Goal: Find specific page/section: Find specific page/section

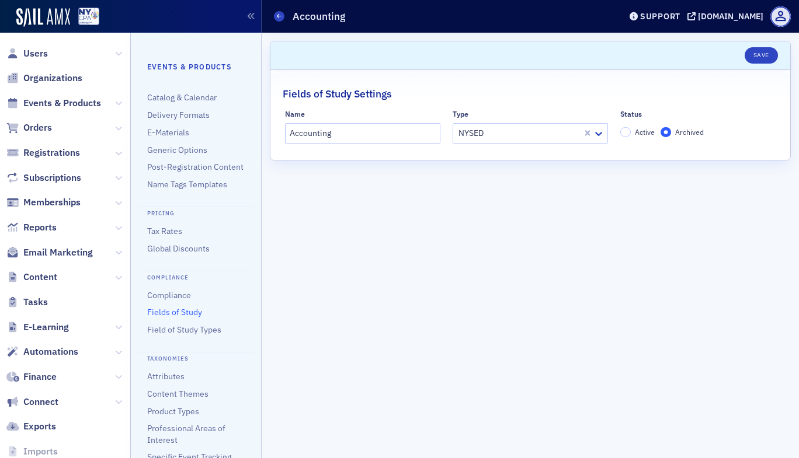
click at [40, 60] on span "Users" at bounding box center [65, 53] width 130 height 25
click at [40, 52] on span "Users" at bounding box center [35, 53] width 25 height 13
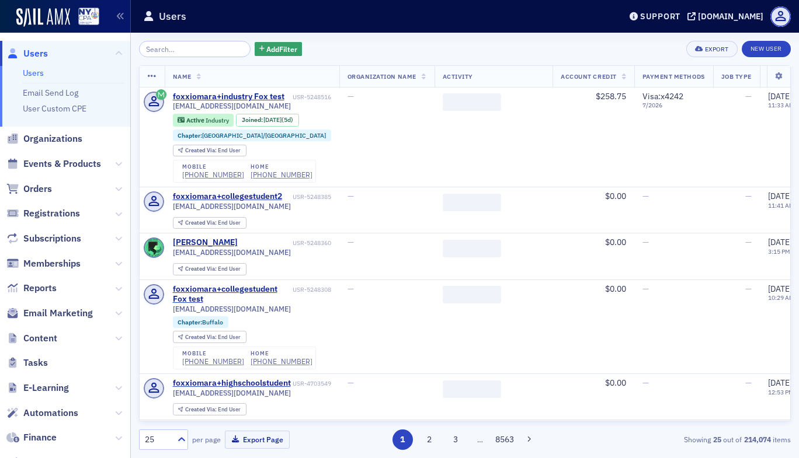
click at [178, 49] on input "search" at bounding box center [195, 49] width 112 height 16
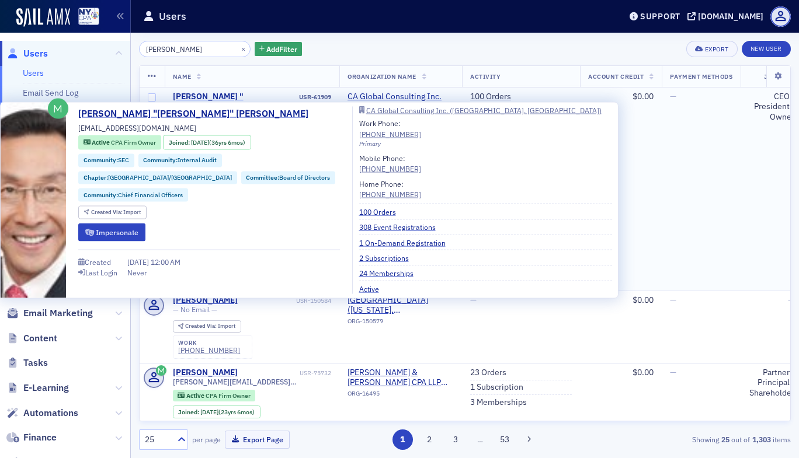
type input "[PERSON_NAME]"
click at [215, 94] on div "[PERSON_NAME] "[PERSON_NAME]" [PERSON_NAME]" at bounding box center [235, 107] width 124 height 31
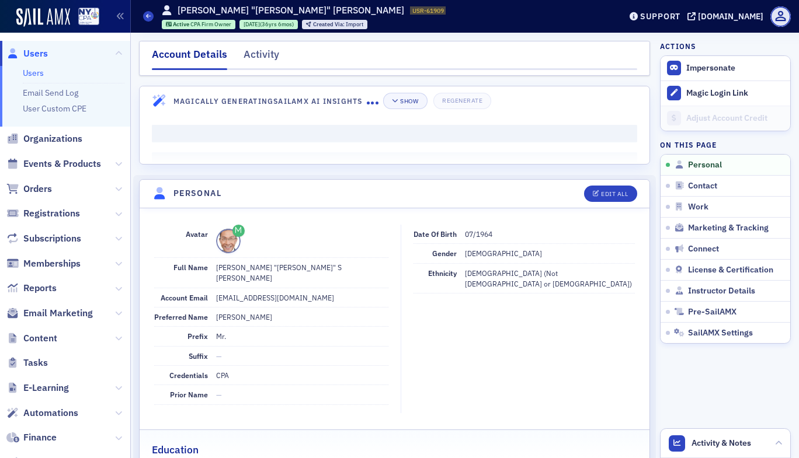
click at [545, 384] on fieldset "Date of Birth 07/1964 Gender [DEMOGRAPHIC_DATA] Ethnicity [DEMOGRAPHIC_DATA] (N…" at bounding box center [520, 319] width 241 height 189
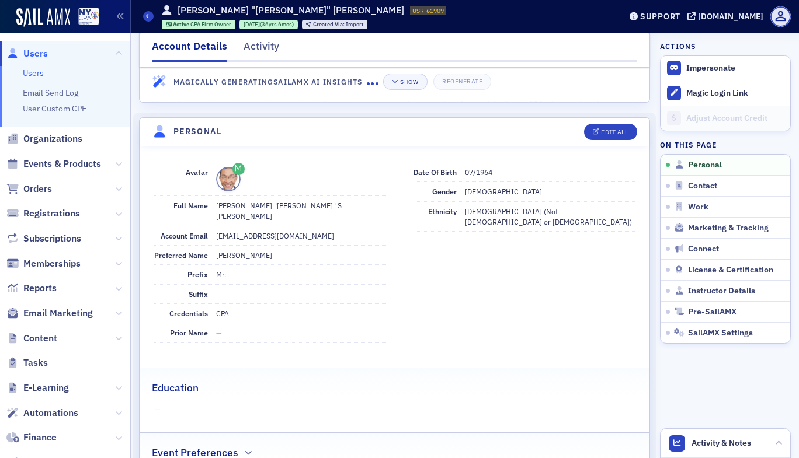
scroll to position [55, 0]
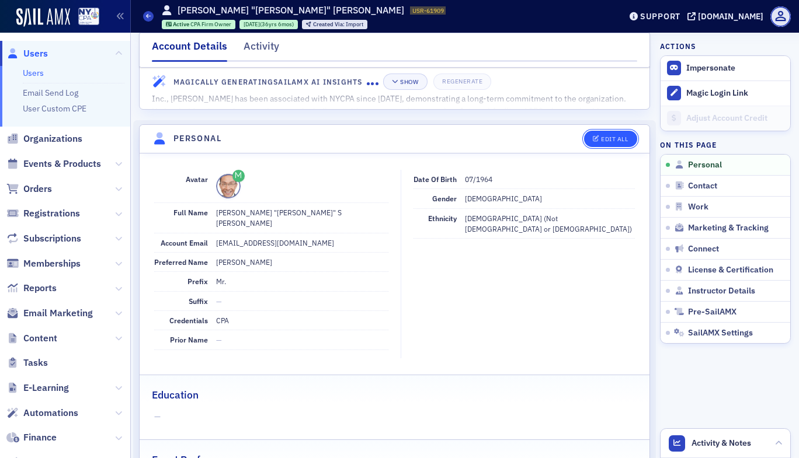
click at [615, 142] on div "Edit All" at bounding box center [614, 139] width 27 height 6
select select "US"
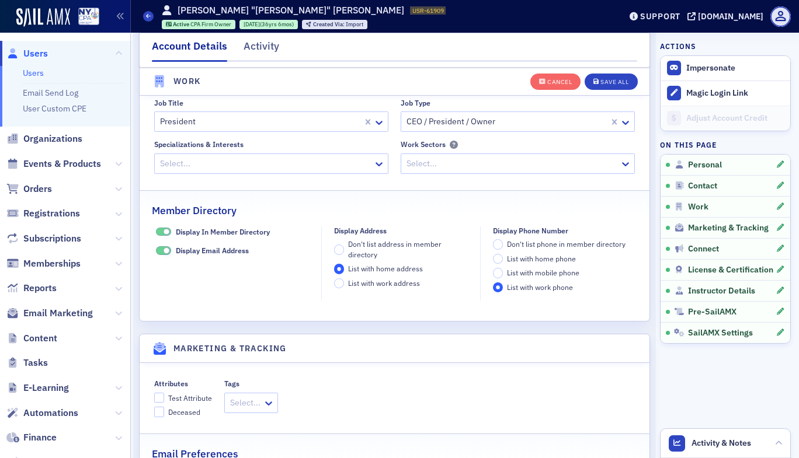
scroll to position [1134, 0]
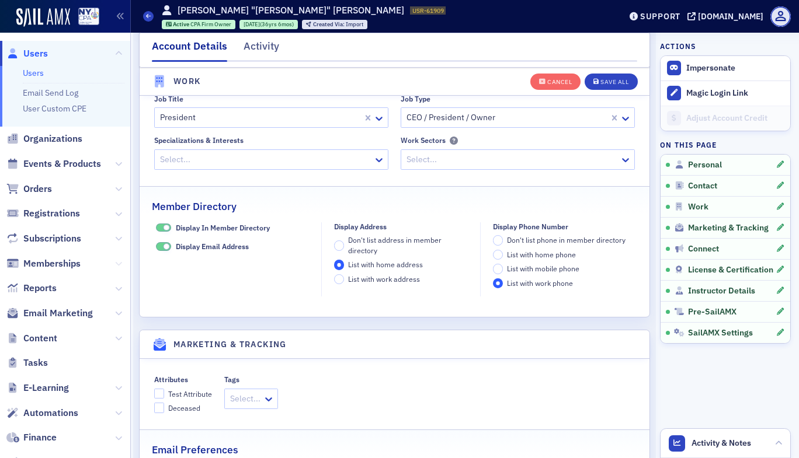
click at [115, 261] on icon at bounding box center [118, 263] width 7 height 7
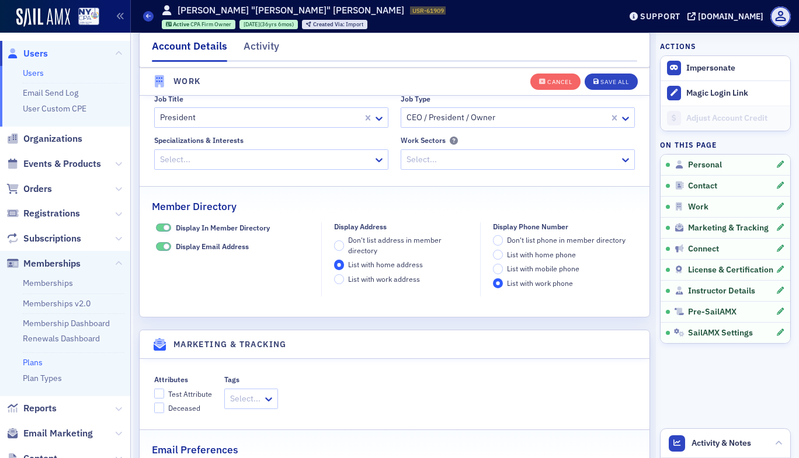
click at [36, 361] on link "Plans" at bounding box center [33, 362] width 20 height 11
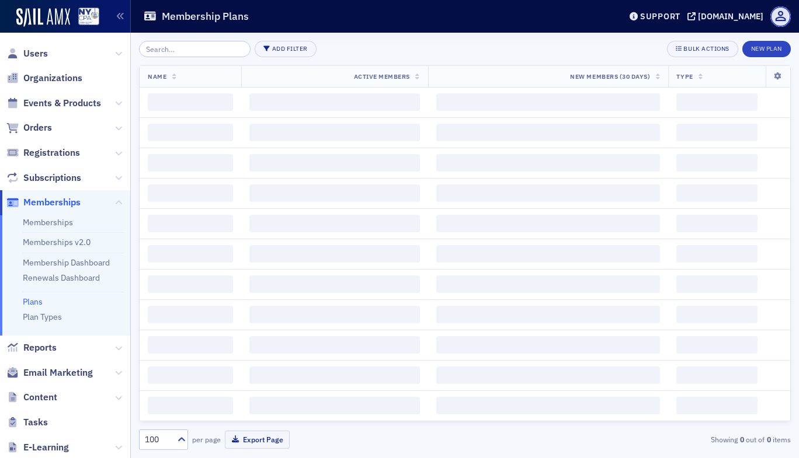
click at [167, 51] on input "search" at bounding box center [195, 49] width 112 height 16
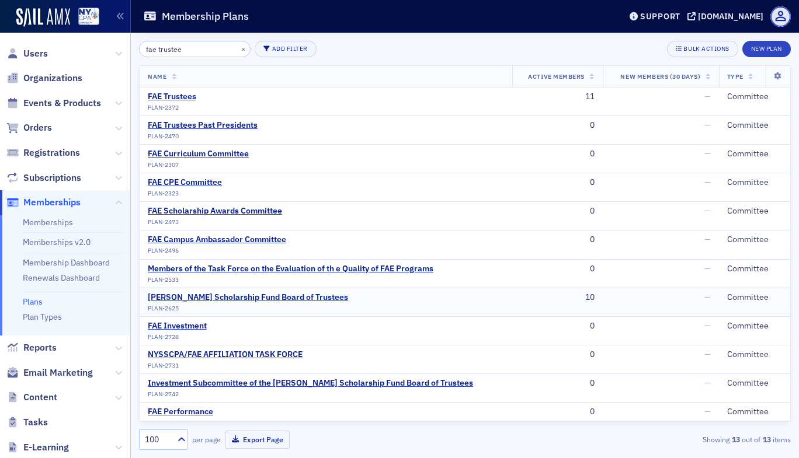
type input "fae trustee"
click at [173, 96] on div "FAE Trustees" at bounding box center [172, 97] width 48 height 11
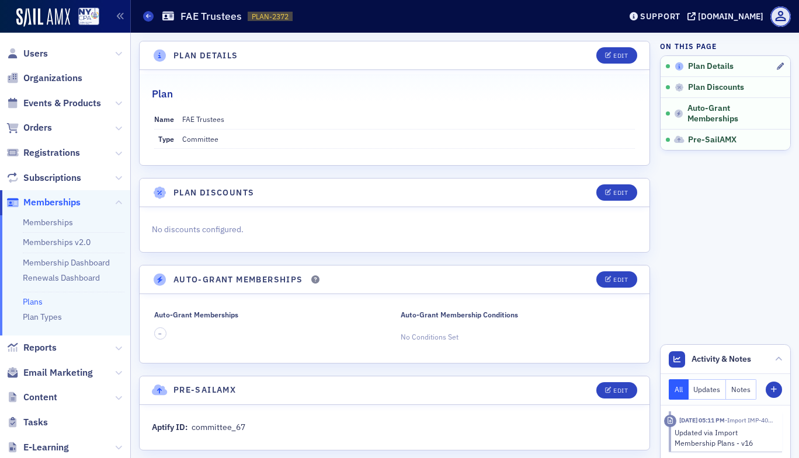
click at [710, 68] on span "Plan Details" at bounding box center [711, 66] width 46 height 11
click at [115, 100] on icon at bounding box center [118, 103] width 7 height 7
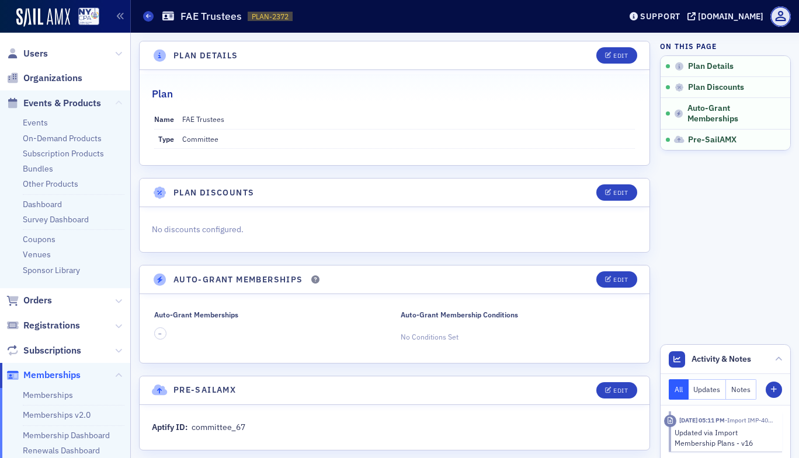
click at [115, 100] on icon at bounding box center [118, 103] width 7 height 7
